Goal: Transaction & Acquisition: Purchase product/service

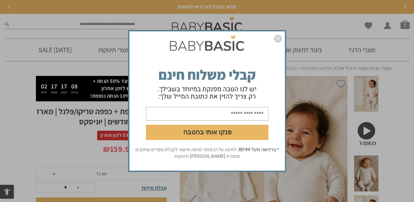
click at [246, 113] on input "email" at bounding box center [207, 114] width 123 height 14
type input "**********"
click at [205, 132] on button "פנקו אותי בהטבה" at bounding box center [207, 132] width 123 height 15
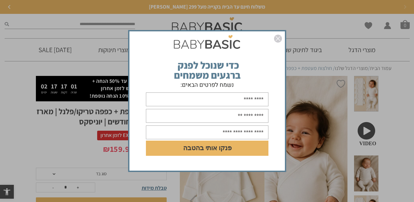
click at [241, 100] on input "text" at bounding box center [207, 99] width 123 height 14
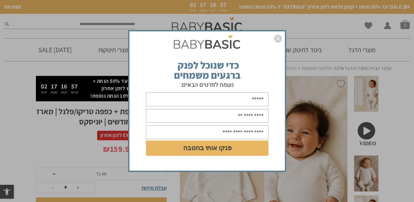
type input "*****"
click at [255, 120] on input "text" at bounding box center [207, 116] width 123 height 14
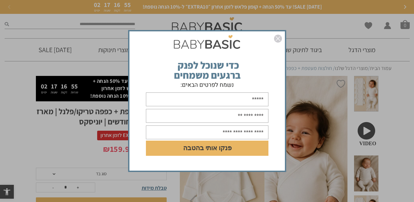
type input "**********"
click at [228, 130] on input "text" at bounding box center [207, 132] width 123 height 14
type input "**********"
click at [204, 148] on button "פנקו אותי בהטבה" at bounding box center [207, 147] width 123 height 15
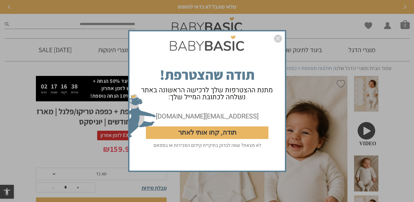
click at [209, 134] on button "תודה, קחו אותי לאתר" at bounding box center [207, 132] width 123 height 13
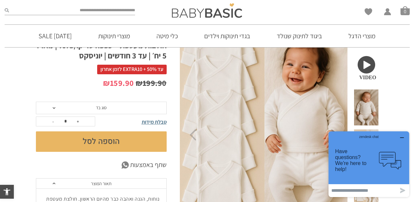
scroll to position [99, 0]
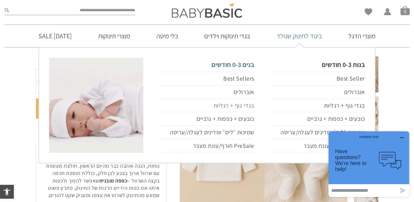
click at [240, 105] on link "בגדי גוף + רגליות" at bounding box center [207, 106] width 94 height 14
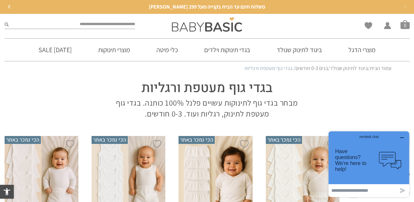
scroll to position [66, 0]
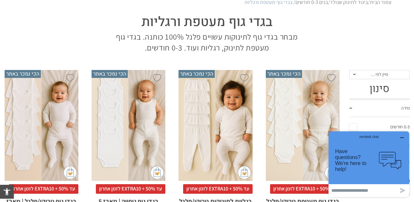
click at [401, 136] on div "zendesk chat" at bounding box center [369, 135] width 65 height 7
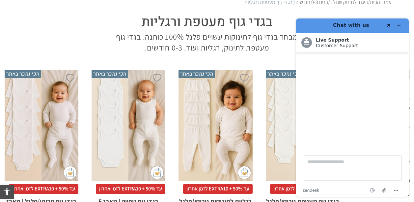
scroll to position [99, 0]
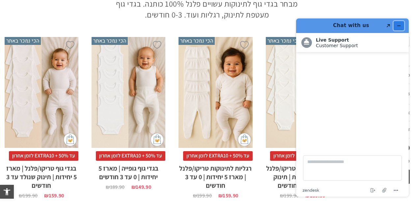
click at [399, 25] on icon "Minimize widget" at bounding box center [399, 25] width 5 height 5
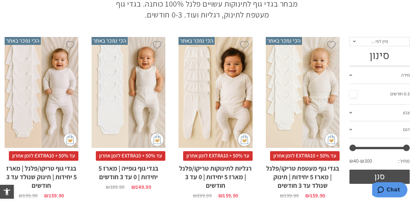
click at [306, 99] on div "x בחירת סוג בד טריקו (עונת מעבר/קיץ) פלנל (חורף)" at bounding box center [303, 92] width 74 height 111
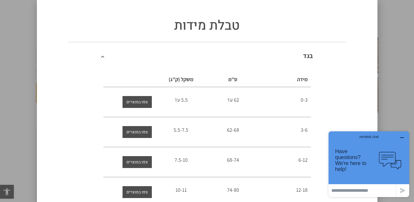
click at [107, 55] on span at bounding box center [106, 55] width 10 height 7
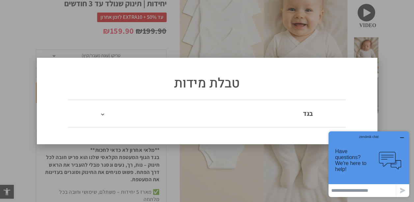
click at [341, 51] on div "טבלת מידות בגד מידה ס”מ משקל (ק”ג) 0-3 62 עד 5.5 עד 3-6 62-68 5.5-7.5 6-12" at bounding box center [207, 101] width 414 height 202
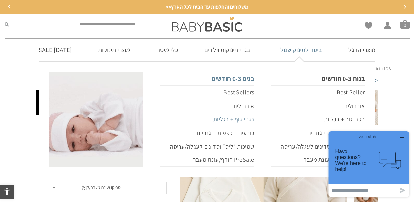
click at [243, 121] on link "בגדי גוף + רגליות" at bounding box center [207, 120] width 94 height 14
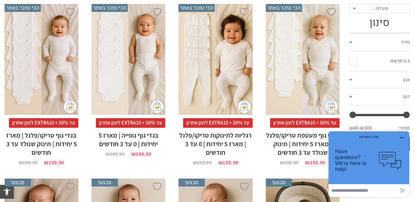
click at [304, 99] on div "x בחירת סוג בד טריקו (עונת מעבר/קיץ) פלנל (חורף)" at bounding box center [303, 59] width 74 height 111
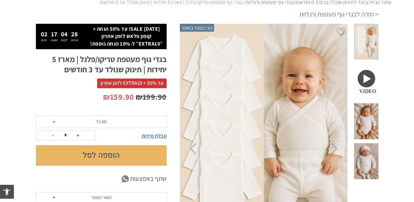
click at [103, 155] on button "הוספה לסל" at bounding box center [101, 155] width 131 height 20
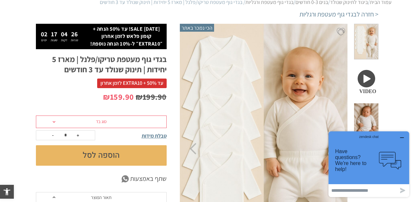
click at [55, 121] on span at bounding box center [54, 122] width 3 height 2
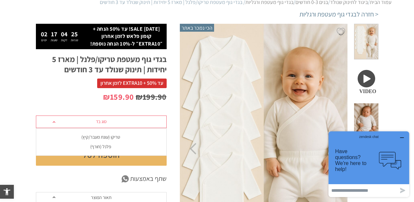
click at [81, 135] on div "טריקו (עונת מעבר/קיץ)" at bounding box center [101, 137] width 131 height 6
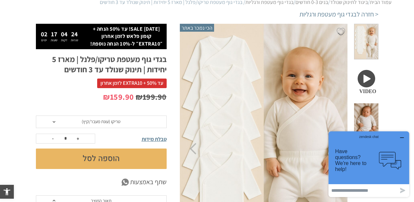
click at [101, 157] on button "הוספה לסל" at bounding box center [101, 158] width 131 height 20
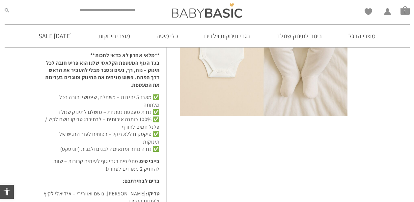
scroll to position [132, 0]
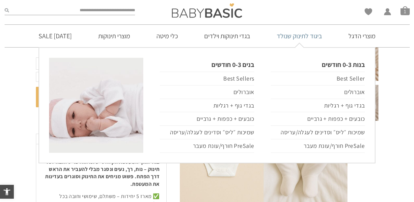
click at [307, 37] on link "ביגוד לתינוק שנולד" at bounding box center [299, 36] width 65 height 22
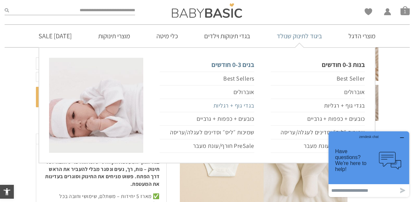
click at [234, 104] on link "בגדי גוף + רגליות" at bounding box center [207, 106] width 94 height 14
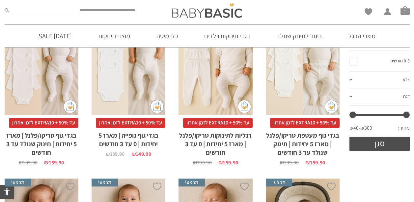
click at [212, 135] on h2 "רגליות לתינוקות טריקו/פלנל | מארז 5 יחידות | 0 עד 3 חודשים" at bounding box center [216, 142] width 74 height 29
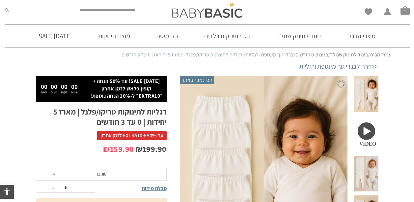
scroll to position [79, 0]
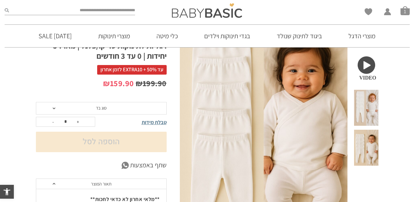
click at [98, 106] on span "סוג בד" at bounding box center [101, 108] width 11 height 6
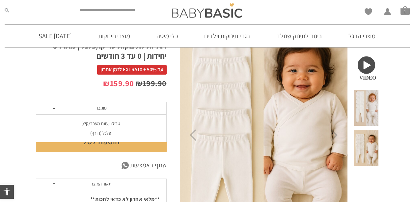
scroll to position [0, 0]
click at [105, 123] on div "טריקו (עונת מעבר/קיץ)" at bounding box center [101, 124] width 131 height 6
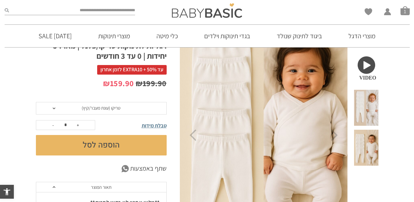
click at [107, 144] on button "הוספה לסל" at bounding box center [101, 145] width 131 height 20
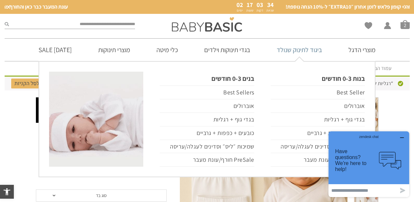
click at [308, 50] on link "ביגוד לתינוק שנולד" at bounding box center [299, 50] width 65 height 22
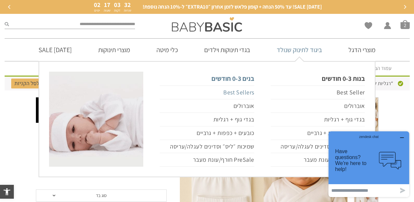
click at [227, 93] on link "Best Sellers" at bounding box center [207, 92] width 94 height 14
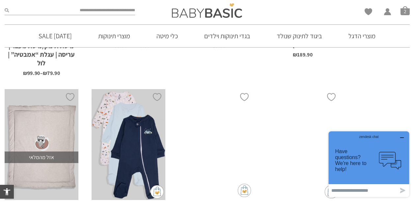
scroll to position [1682, 0]
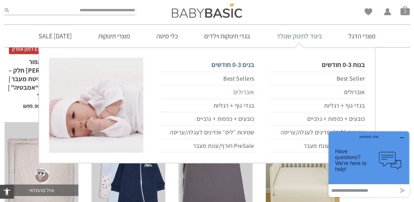
click at [246, 92] on link "אוברולים" at bounding box center [207, 92] width 94 height 14
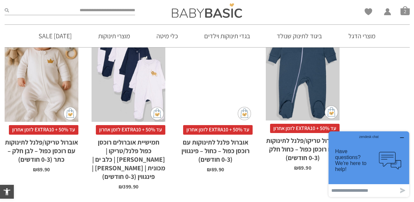
scroll to position [528, 0]
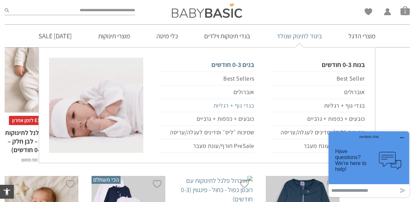
click at [245, 103] on link "בגדי גוף + רגליות" at bounding box center [207, 106] width 94 height 14
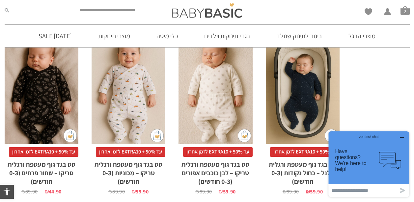
click at [220, 114] on div "x הוספה לסל" at bounding box center [216, 88] width 74 height 111
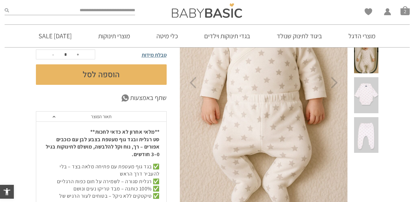
scroll to position [66, 0]
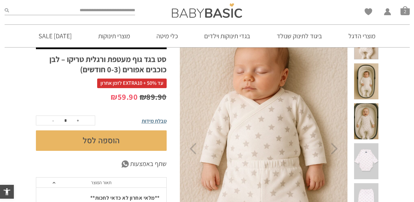
click at [101, 136] on button "הוספה לסל" at bounding box center [101, 140] width 131 height 20
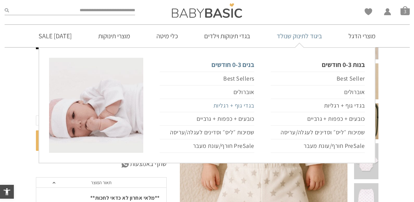
click at [246, 105] on link "בגדי גוף + רגליות" at bounding box center [207, 106] width 94 height 14
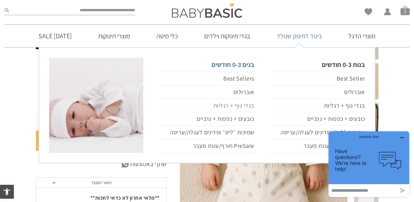
click at [246, 105] on link "בגדי גוף + רגליות" at bounding box center [207, 106] width 94 height 14
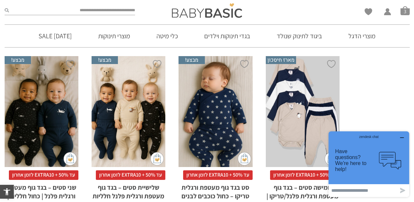
scroll to position [495, 0]
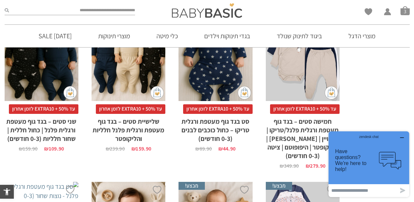
click at [218, 124] on h2 "סט בגד גוף מעטפת ורגלית טריקו – כחול כוכבים לבנים (0-3 חודשים)" at bounding box center [216, 128] width 74 height 29
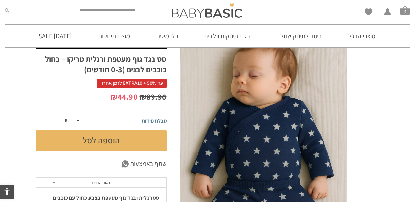
click at [101, 138] on button "הוספה לסל" at bounding box center [101, 140] width 131 height 20
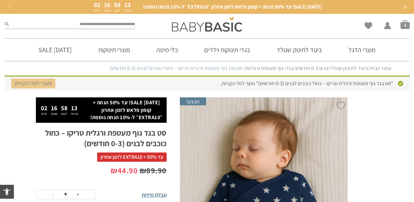
click at [29, 82] on link "מעבר לסל הקניות" at bounding box center [33, 83] width 44 height 10
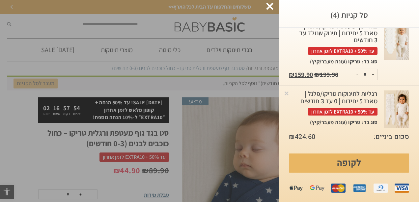
scroll to position [1, 0]
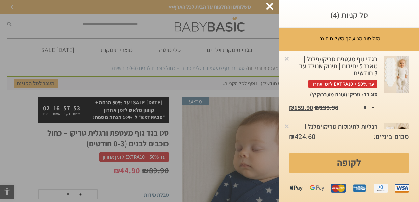
click at [361, 81] on span "עד 50% + EXTRA10 לזמן אחרון" at bounding box center [343, 84] width 70 height 8
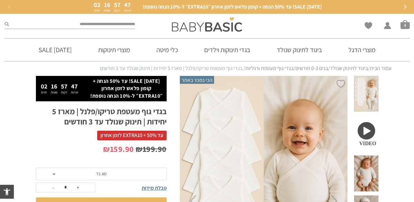
click at [136, 137] on span "עד 50% + EXTRA10 לזמן אחרון" at bounding box center [132, 135] width 70 height 9
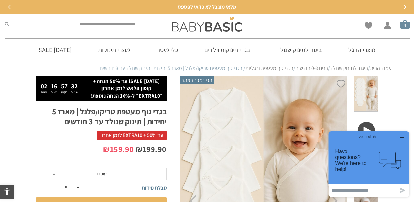
click at [404, 24] on span "סל קניות" at bounding box center [405, 24] width 9 height 9
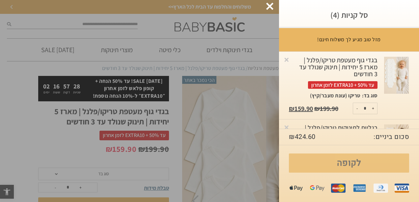
click at [348, 164] on link "לקופה" at bounding box center [349, 162] width 120 height 19
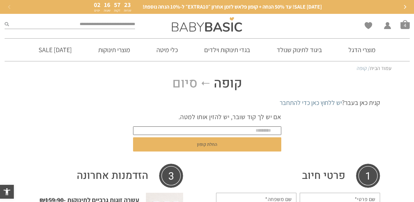
click at [273, 130] on input "text" at bounding box center [207, 130] width 148 height 9
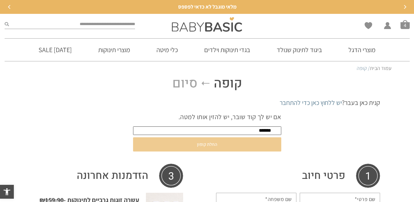
type input "*******"
click at [206, 141] on button "החלת קופון" at bounding box center [207, 144] width 148 height 14
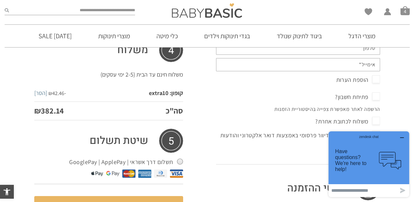
scroll to position [198, 0]
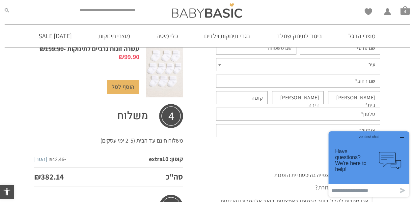
click at [372, 60] on span "עיר" at bounding box center [372, 64] width 7 height 9
type input "*"
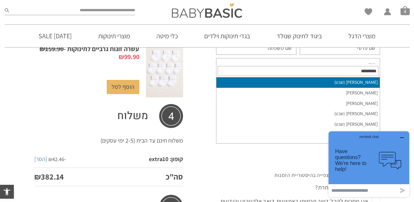
type input "*"
type input "***"
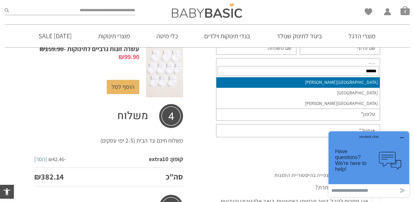
type input "******"
select select "**********"
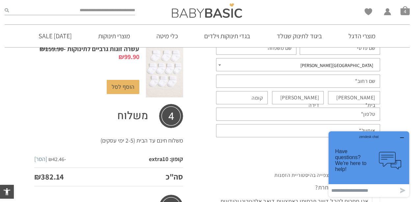
click at [364, 77] on label "שם רחוב *" at bounding box center [365, 80] width 20 height 7
click at [364, 75] on input "שם רחוב *" at bounding box center [298, 81] width 164 height 13
type input "*"
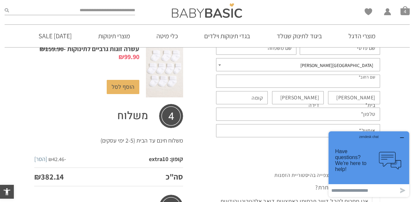
type input "*"
type input "**********"
click at [353, 92] on input "מס בית *" at bounding box center [354, 97] width 52 height 13
type input "**"
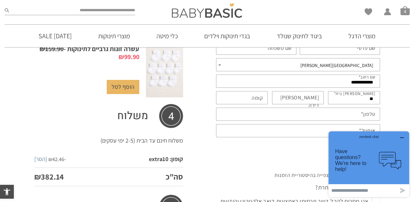
click at [356, 107] on input "טלפון *" at bounding box center [298, 113] width 164 height 13
click at [261, 109] on input "**********" at bounding box center [298, 113] width 164 height 13
type input "**********"
click at [345, 124] on input "אימייל *" at bounding box center [298, 130] width 164 height 13
type input "**********"
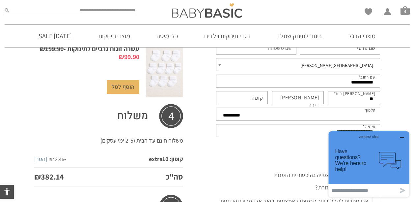
type input "*****"
type input "***"
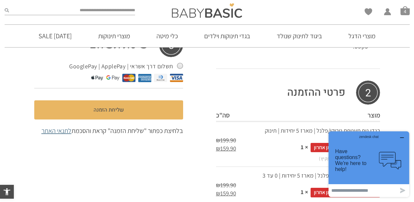
scroll to position [293, 0]
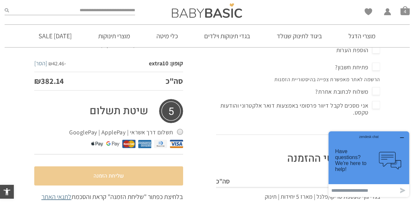
click at [111, 166] on button "שליחת הזמנה" at bounding box center [108, 175] width 149 height 19
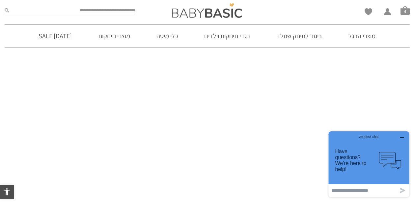
scroll to position [132, 0]
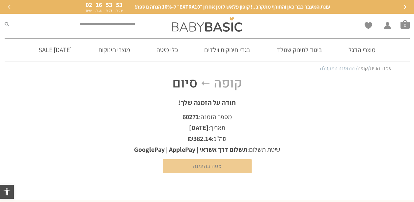
click at [202, 166] on link "צפה בהזמנה" at bounding box center [207, 166] width 89 height 14
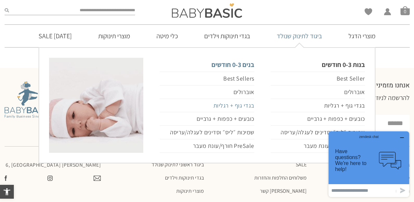
click at [231, 106] on link "בגדי גוף + רגליות" at bounding box center [207, 106] width 94 height 14
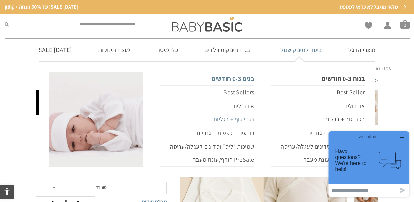
click at [238, 118] on link "בגדי גוף + רגליות" at bounding box center [207, 120] width 94 height 14
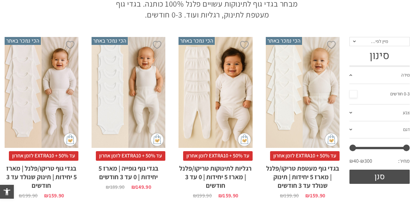
click at [218, 117] on div "x בחירת סוג בד טריקו (עונת מעבר/קיץ) פלנל (חורף)" at bounding box center [216, 92] width 74 height 111
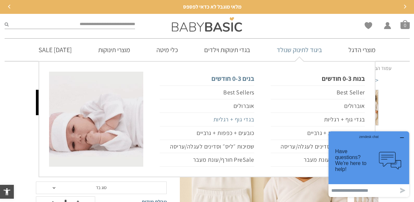
click at [235, 121] on link "בגדי גוף + רגליות" at bounding box center [207, 120] width 94 height 14
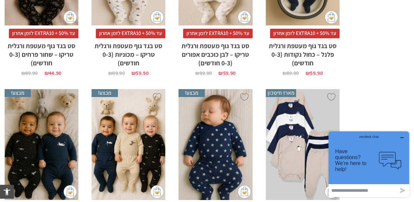
scroll to position [429, 0]
